Goal: Transaction & Acquisition: Purchase product/service

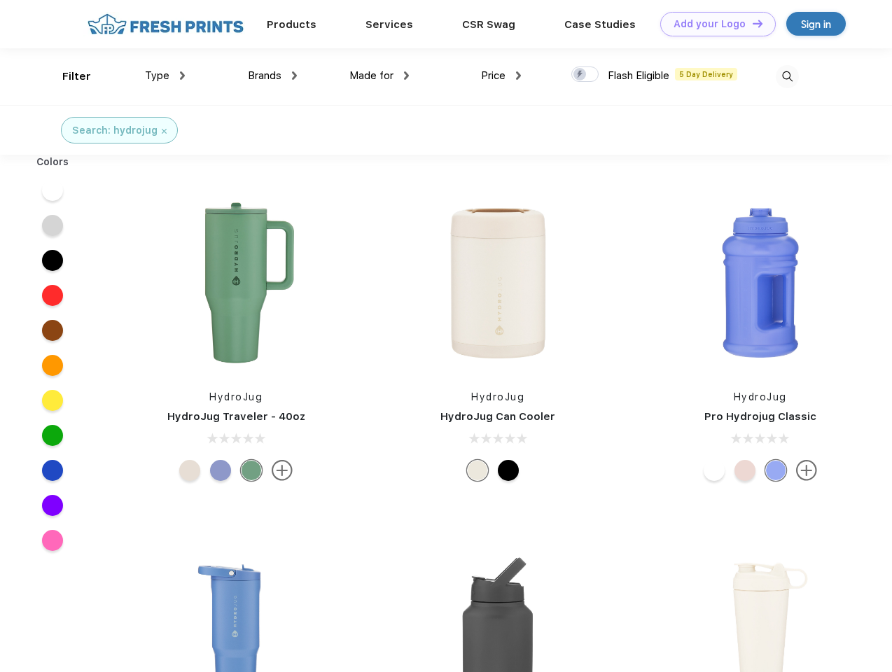
scroll to position [1, 0]
click at [713, 24] on link "Add your Logo Design Tool" at bounding box center [719, 24] width 116 height 25
click at [0, 0] on div "Design Tool" at bounding box center [0, 0] width 0 height 0
click at [752, 23] on link "Add your Logo Design Tool" at bounding box center [719, 24] width 116 height 25
click at [67, 76] on div "Filter" at bounding box center [76, 77] width 29 height 16
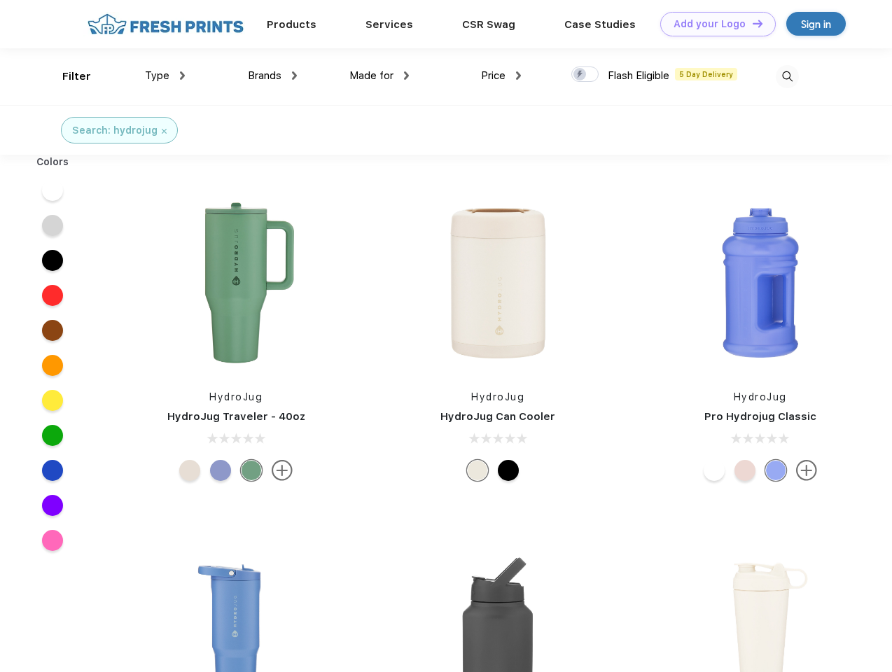
click at [165, 76] on span "Type" at bounding box center [157, 75] width 25 height 13
click at [272, 76] on span "Brands" at bounding box center [265, 75] width 34 height 13
click at [380, 76] on span "Made for" at bounding box center [372, 75] width 44 height 13
click at [502, 76] on span "Price" at bounding box center [493, 75] width 25 height 13
click at [586, 75] on div at bounding box center [585, 74] width 27 height 15
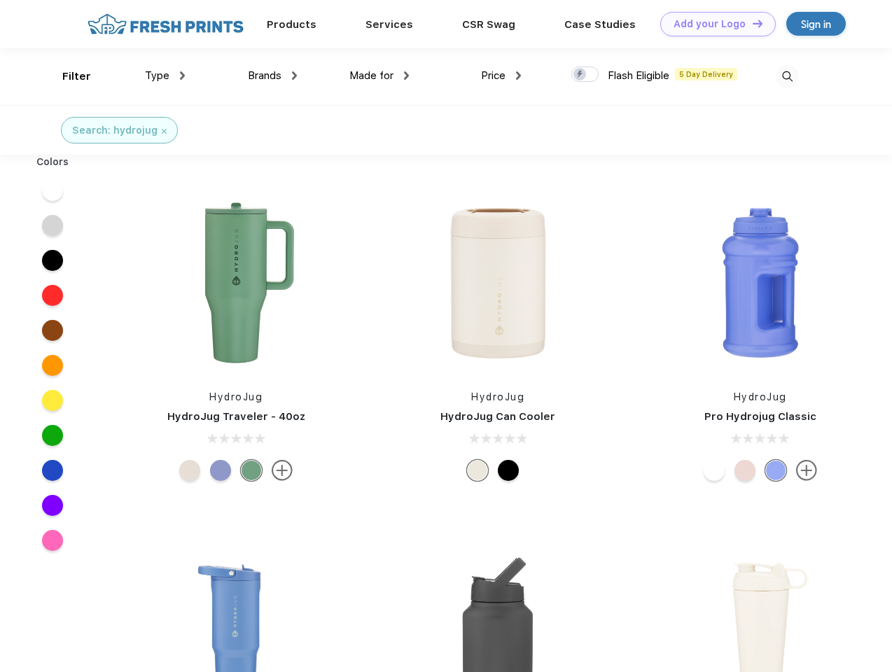
click at [581, 75] on input "checkbox" at bounding box center [576, 70] width 9 height 9
click at [787, 76] on img at bounding box center [787, 76] width 23 height 23
